Goal: Complete application form

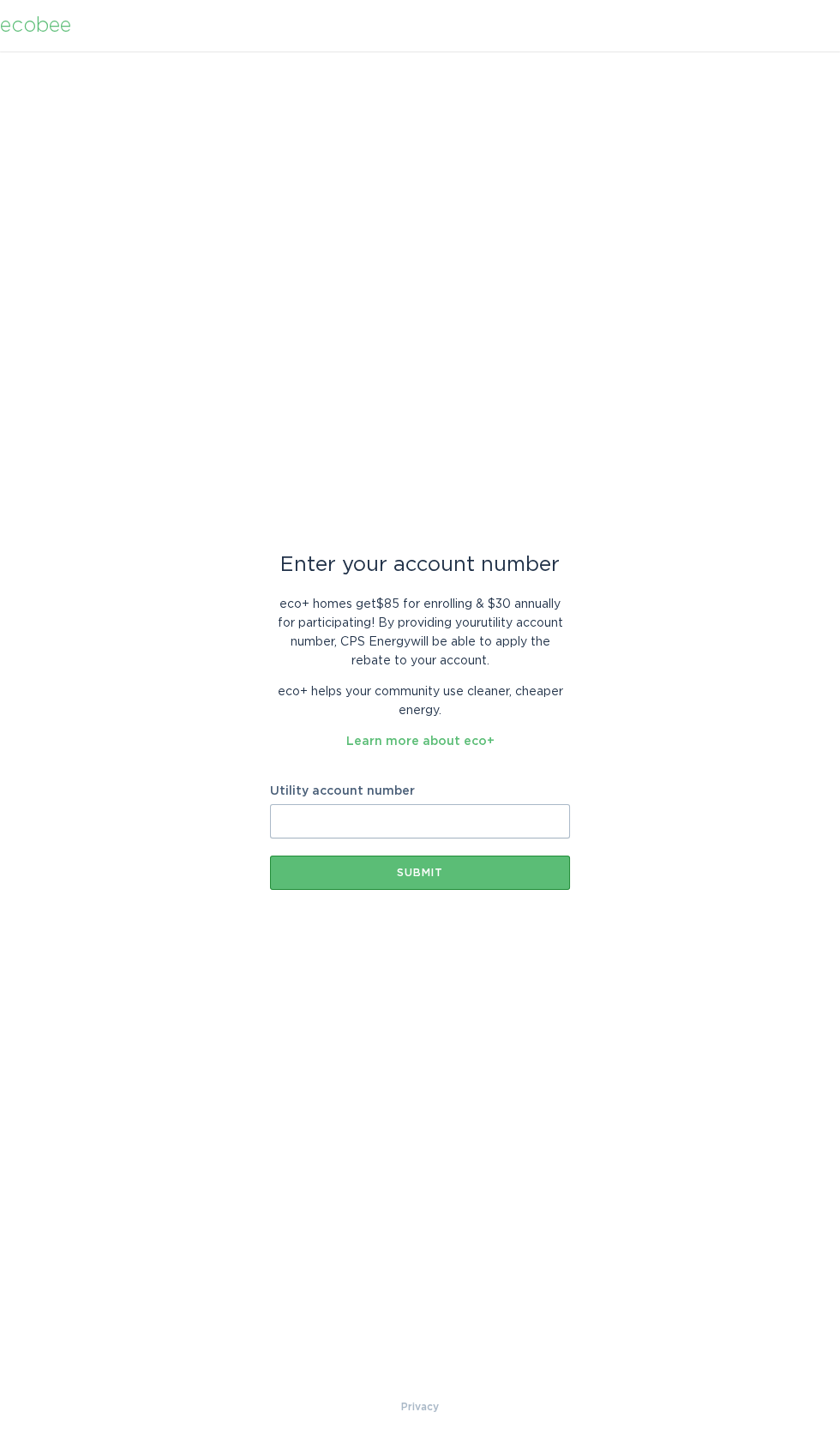
click at [428, 820] on input "Utility account number" at bounding box center [420, 820] width 300 height 34
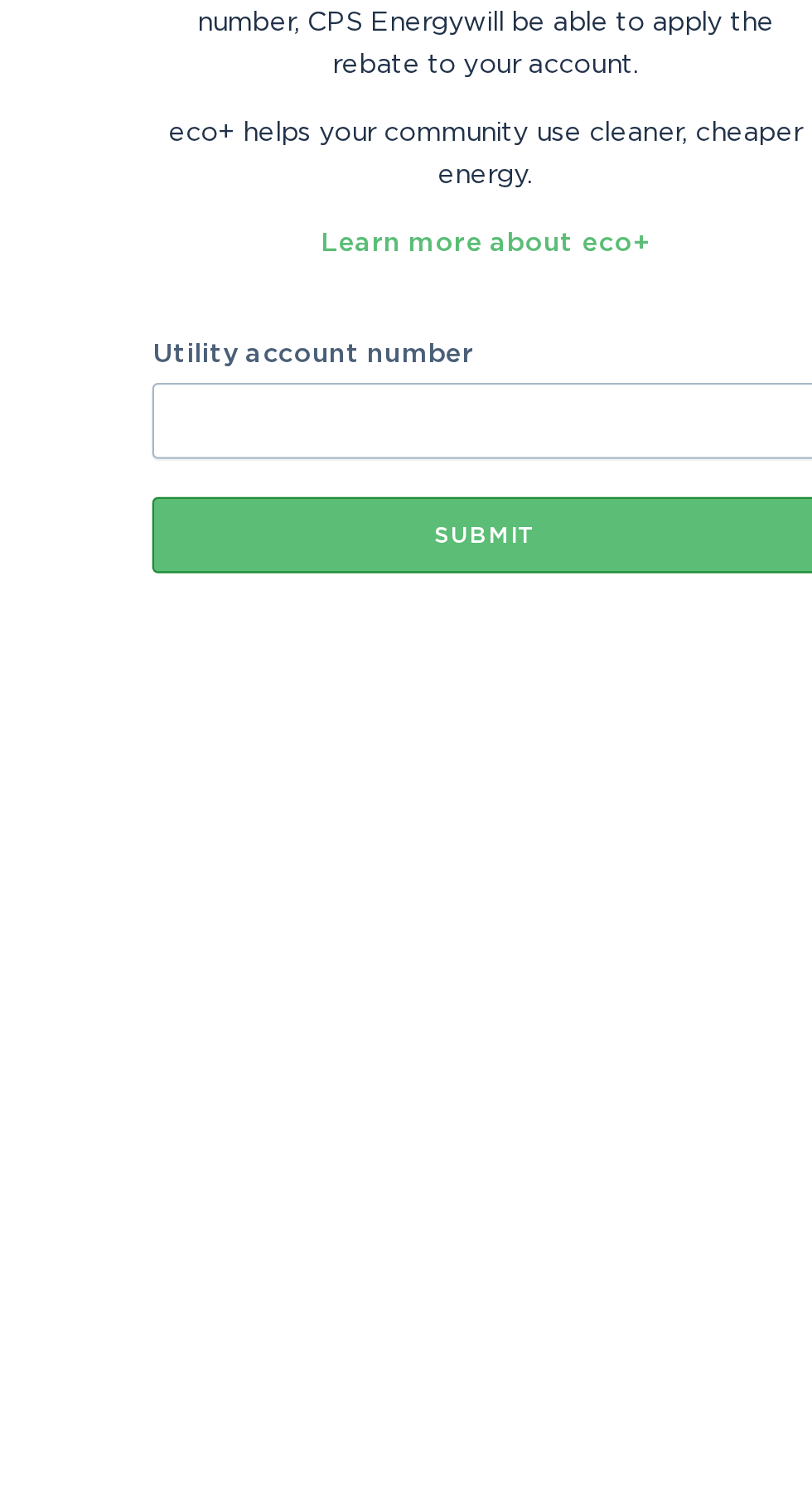
paste input "3005947190"
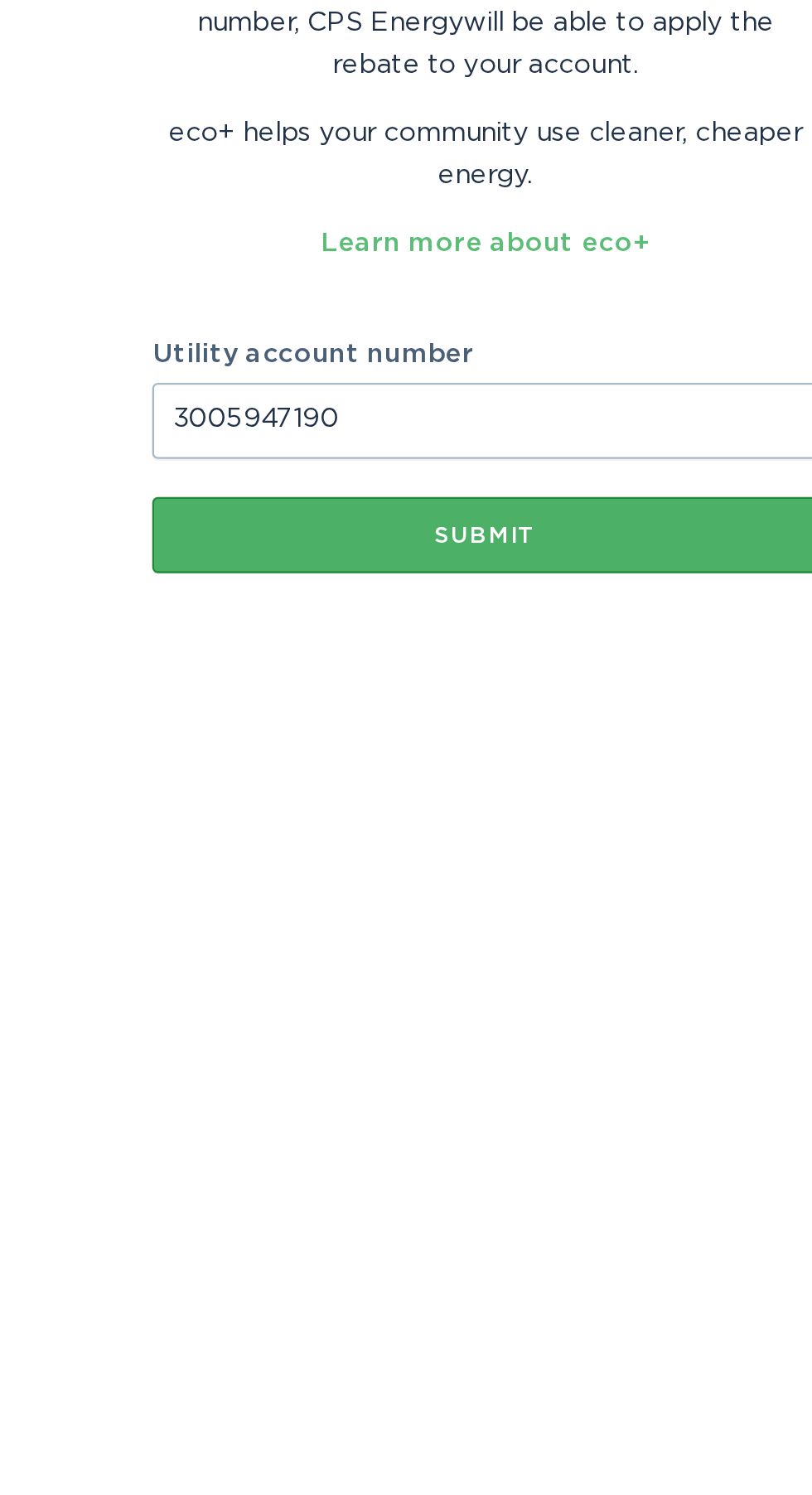
type input "3005947190"
click at [430, 896] on div "Submit" at bounding box center [406, 893] width 273 height 10
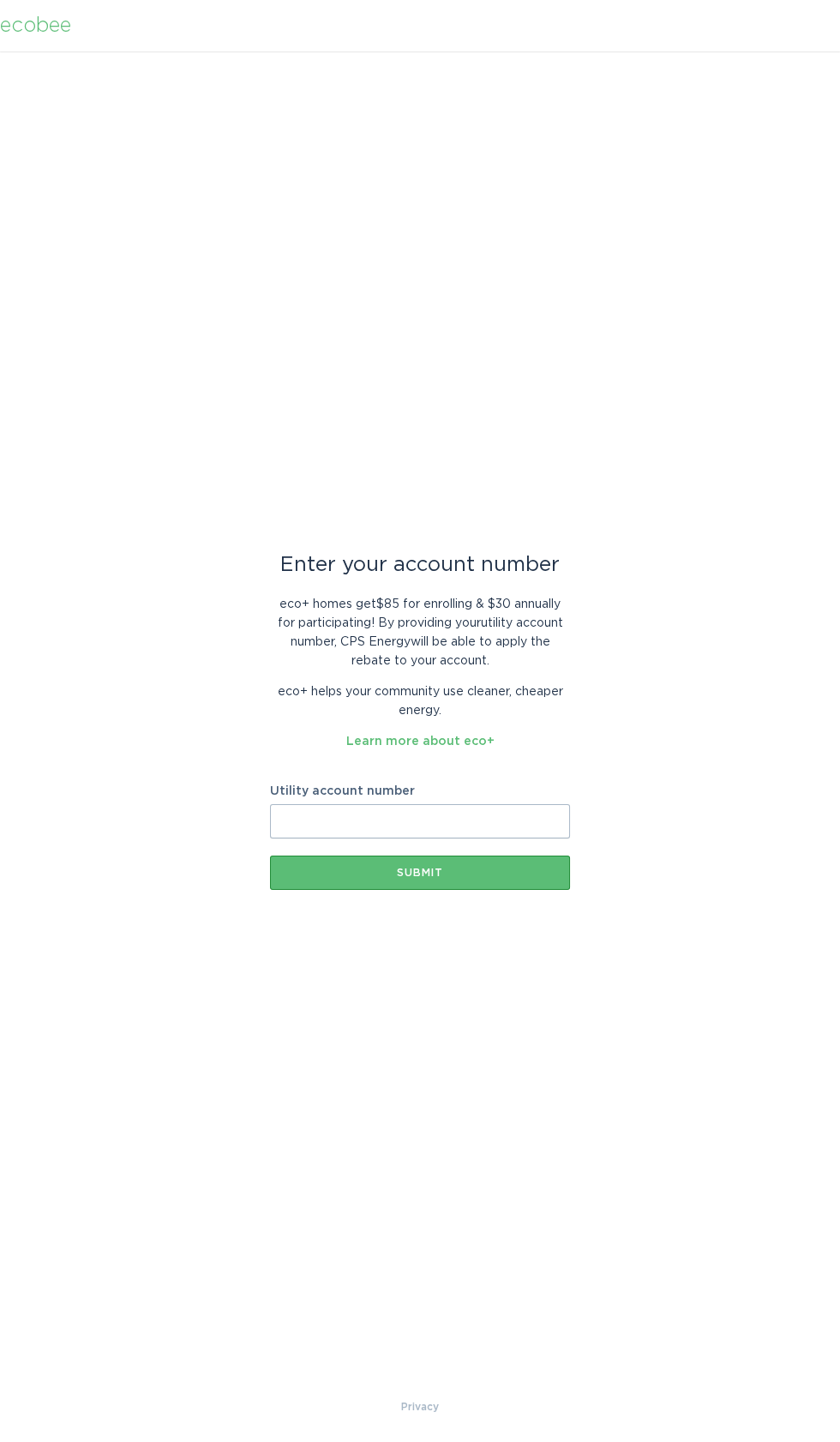
click at [415, 820] on input "Utility account number" at bounding box center [420, 820] width 300 height 34
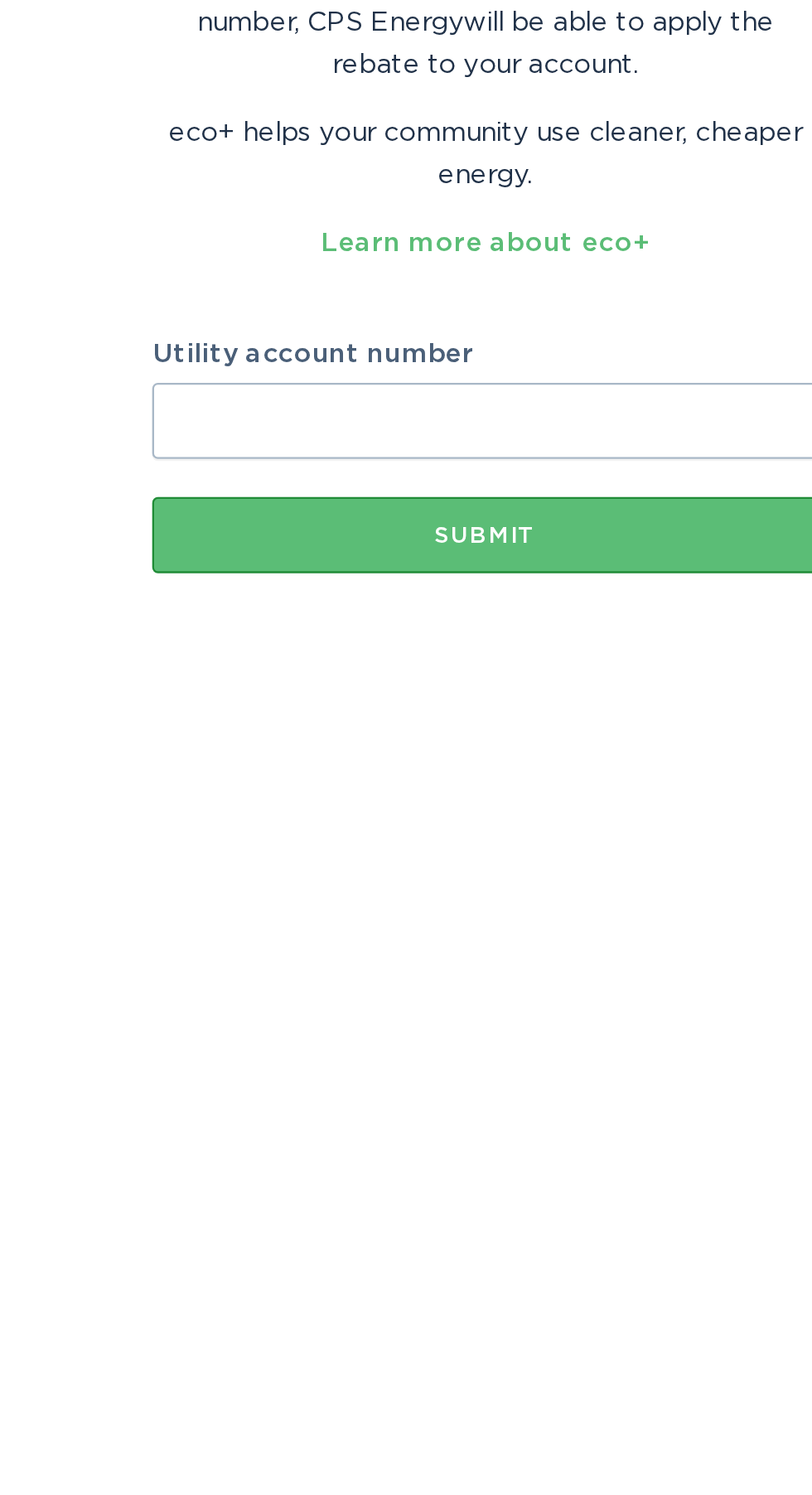
paste input "3005947190"
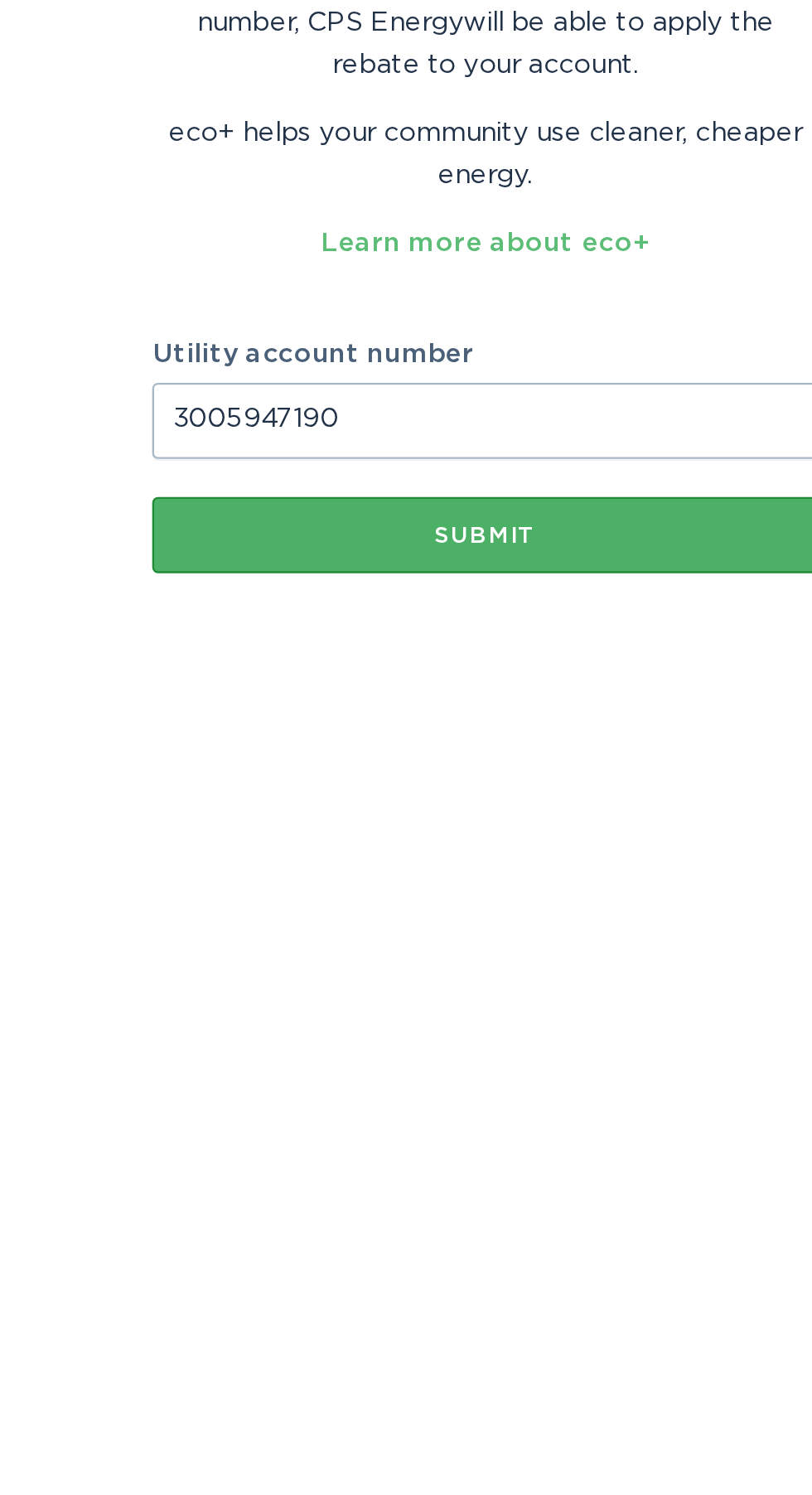
type input "3005947190"
click at [410, 900] on button "Submit" at bounding box center [406, 893] width 290 height 33
